Goal: Information Seeking & Learning: Learn about a topic

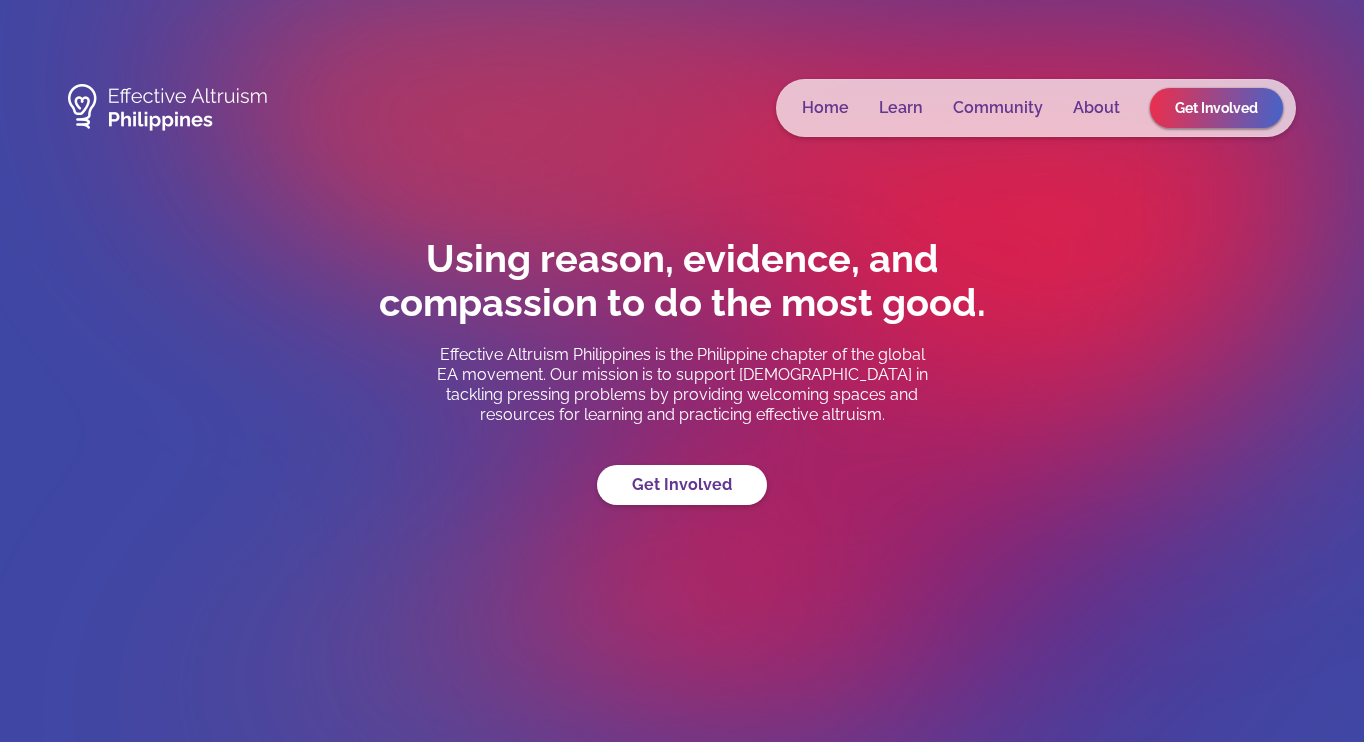
click at [899, 111] on link "Learn" at bounding box center [901, 108] width 44 height 20
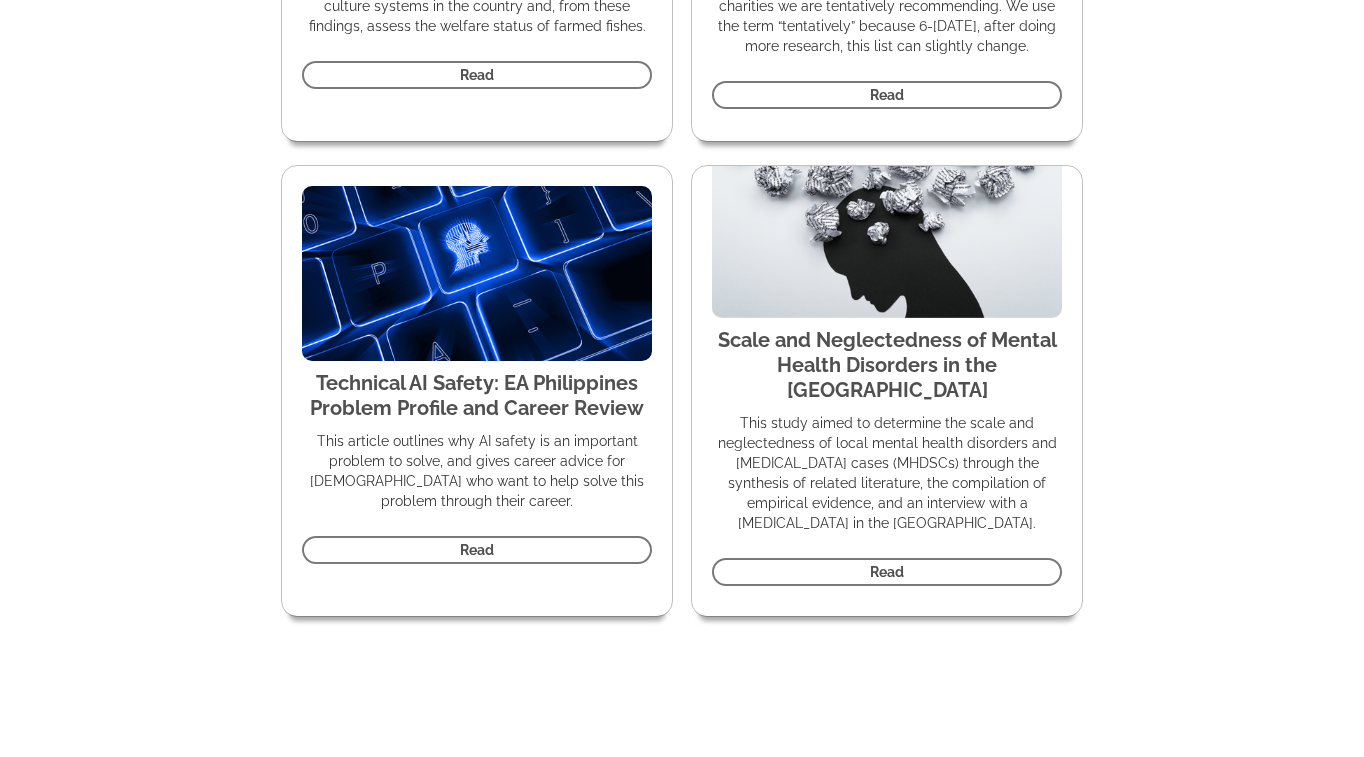
scroll to position [6333, 0]
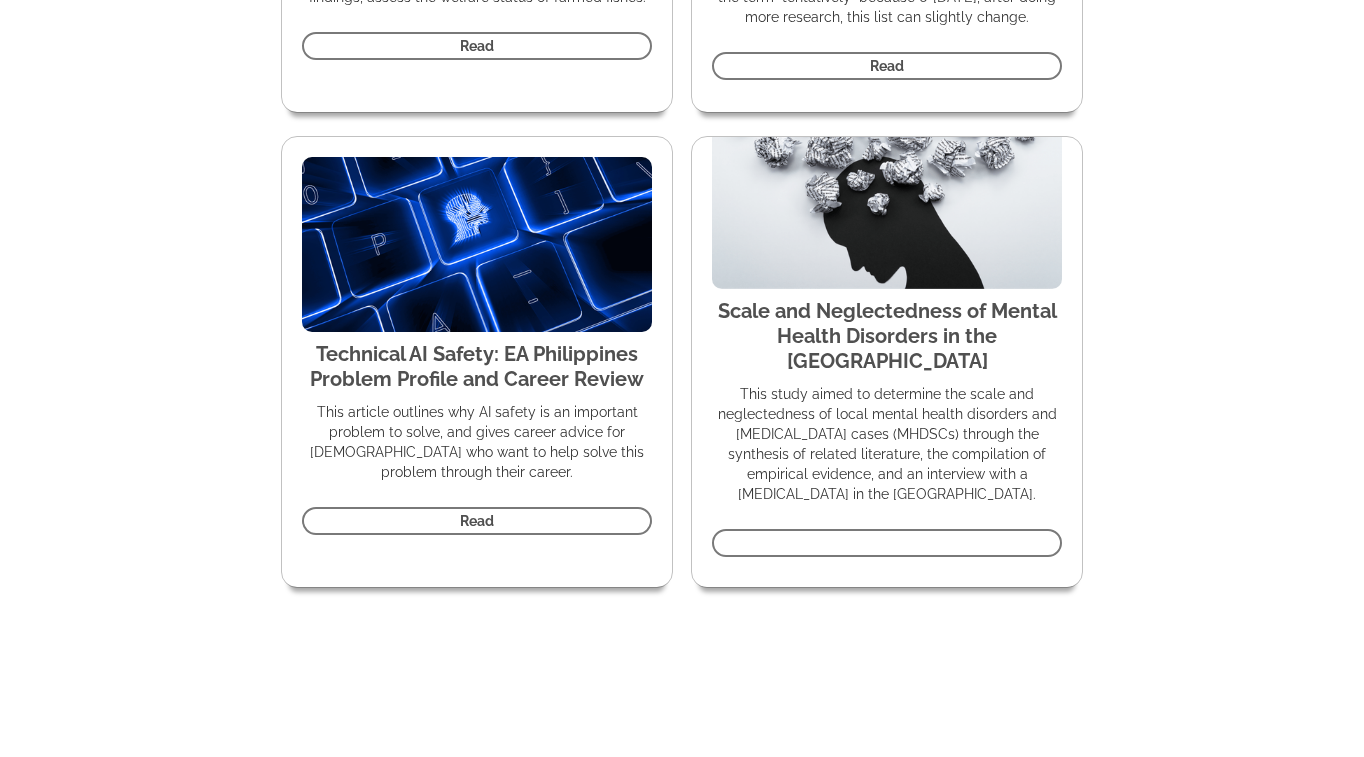
click at [783, 529] on link "Read" at bounding box center [887, 543] width 350 height 28
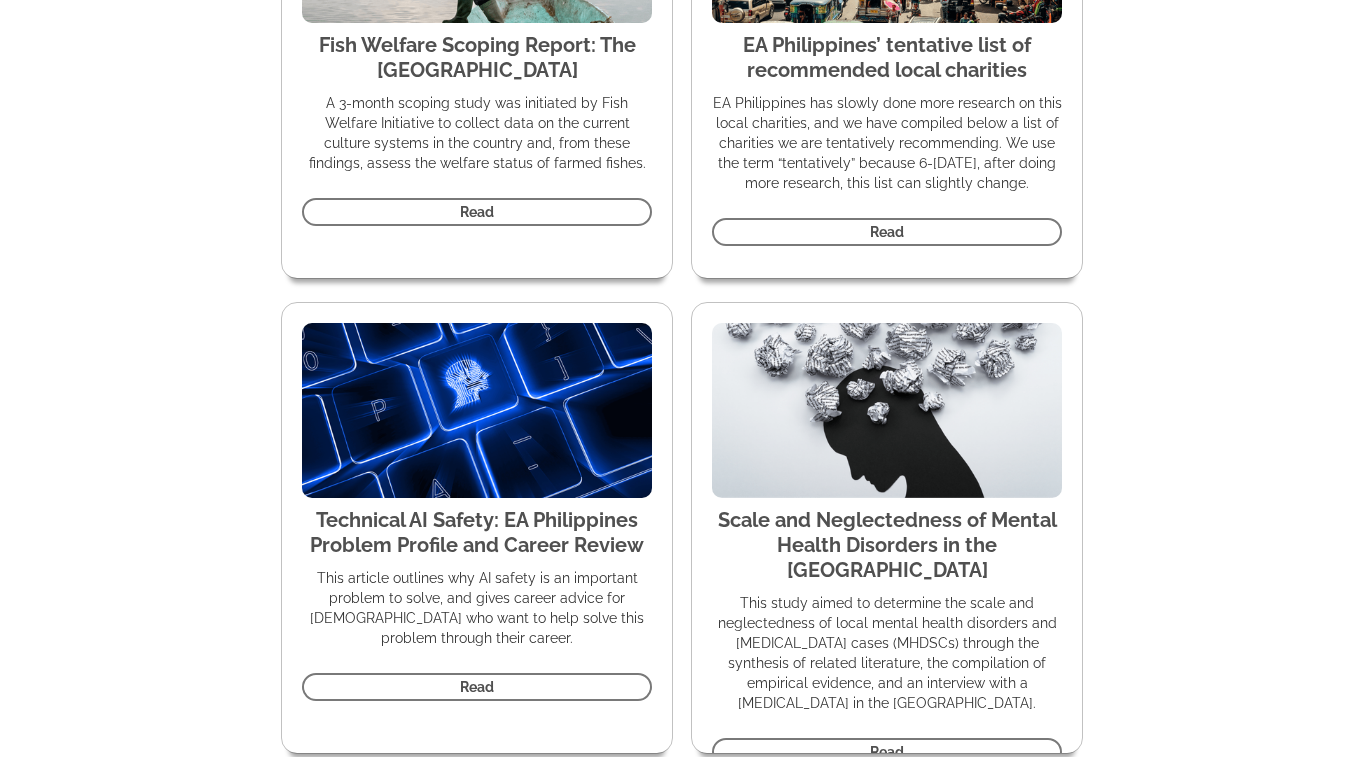
scroll to position [6198, 0]
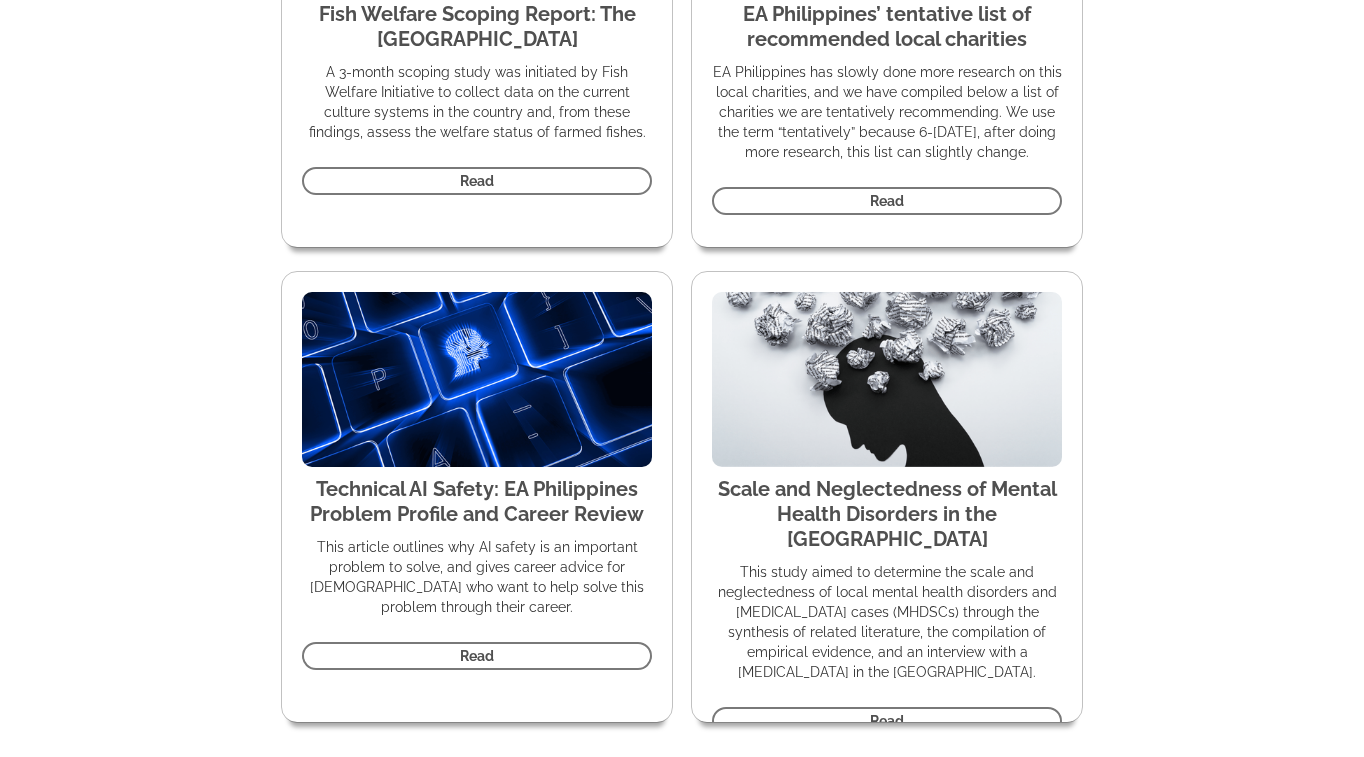
click at [509, 643] on link "Read" at bounding box center [477, 656] width 350 height 28
